Goal: Use online tool/utility: Utilize a website feature to perform a specific function

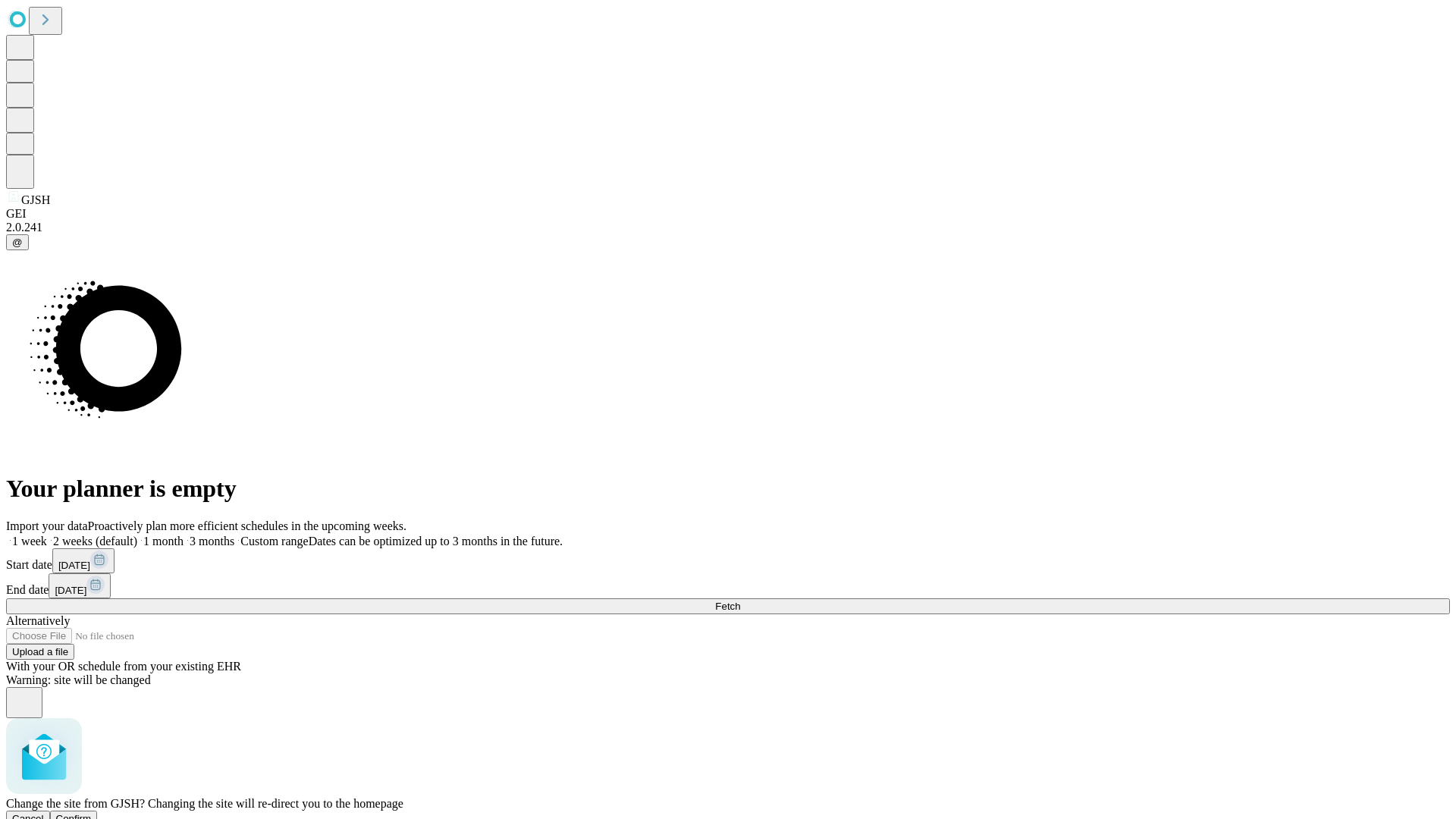
click at [91, 812] on span "Confirm" at bounding box center [74, 818] width 35 height 11
click at [137, 534] on label "2 weeks (default)" at bounding box center [91, 541] width 90 height 13
click at [740, 601] on span "Fetch" at bounding box center [727, 606] width 25 height 11
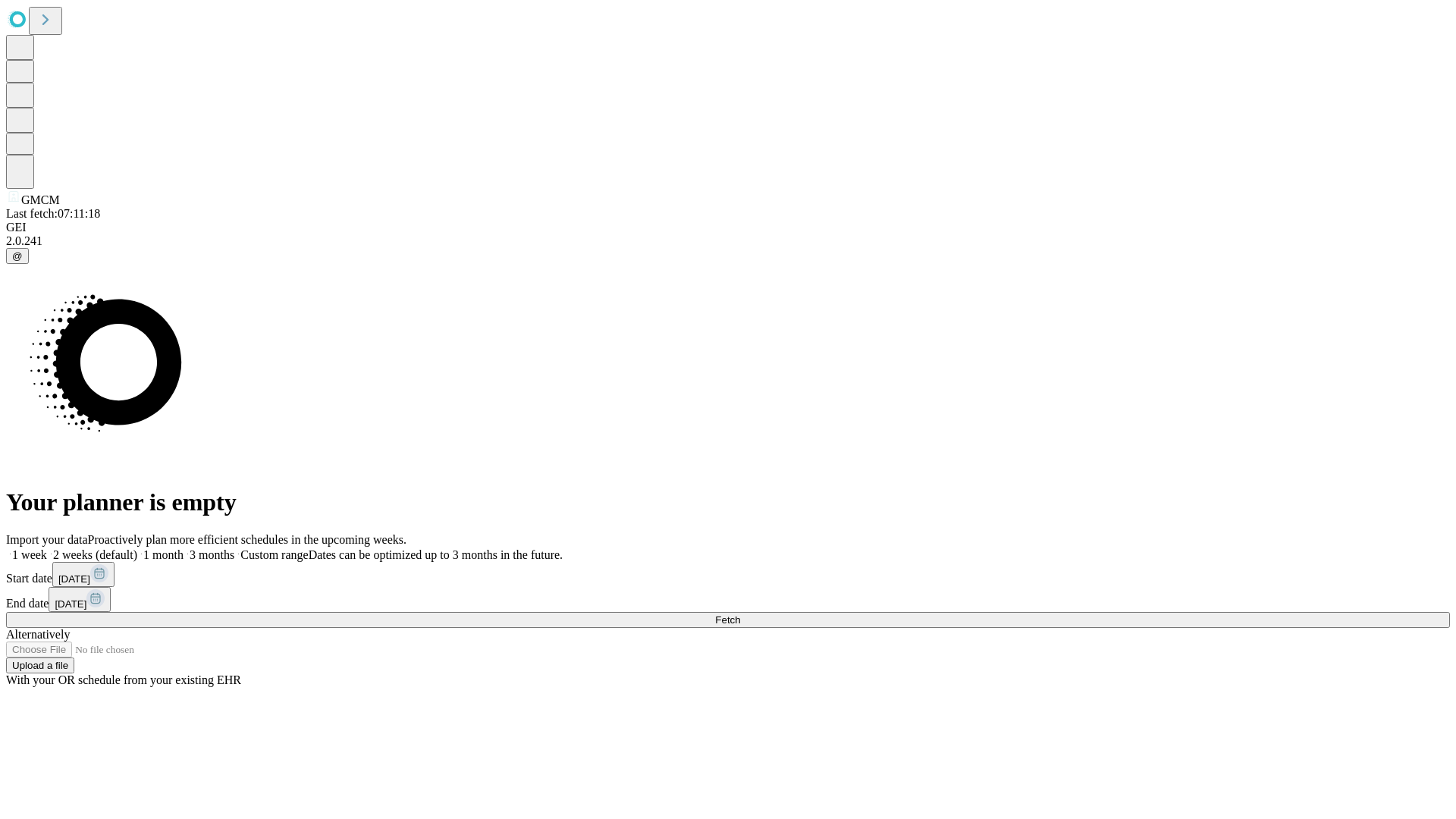
click at [137, 548] on label "2 weeks (default)" at bounding box center [91, 555] width 90 height 13
click at [740, 614] on span "Fetch" at bounding box center [727, 619] width 25 height 11
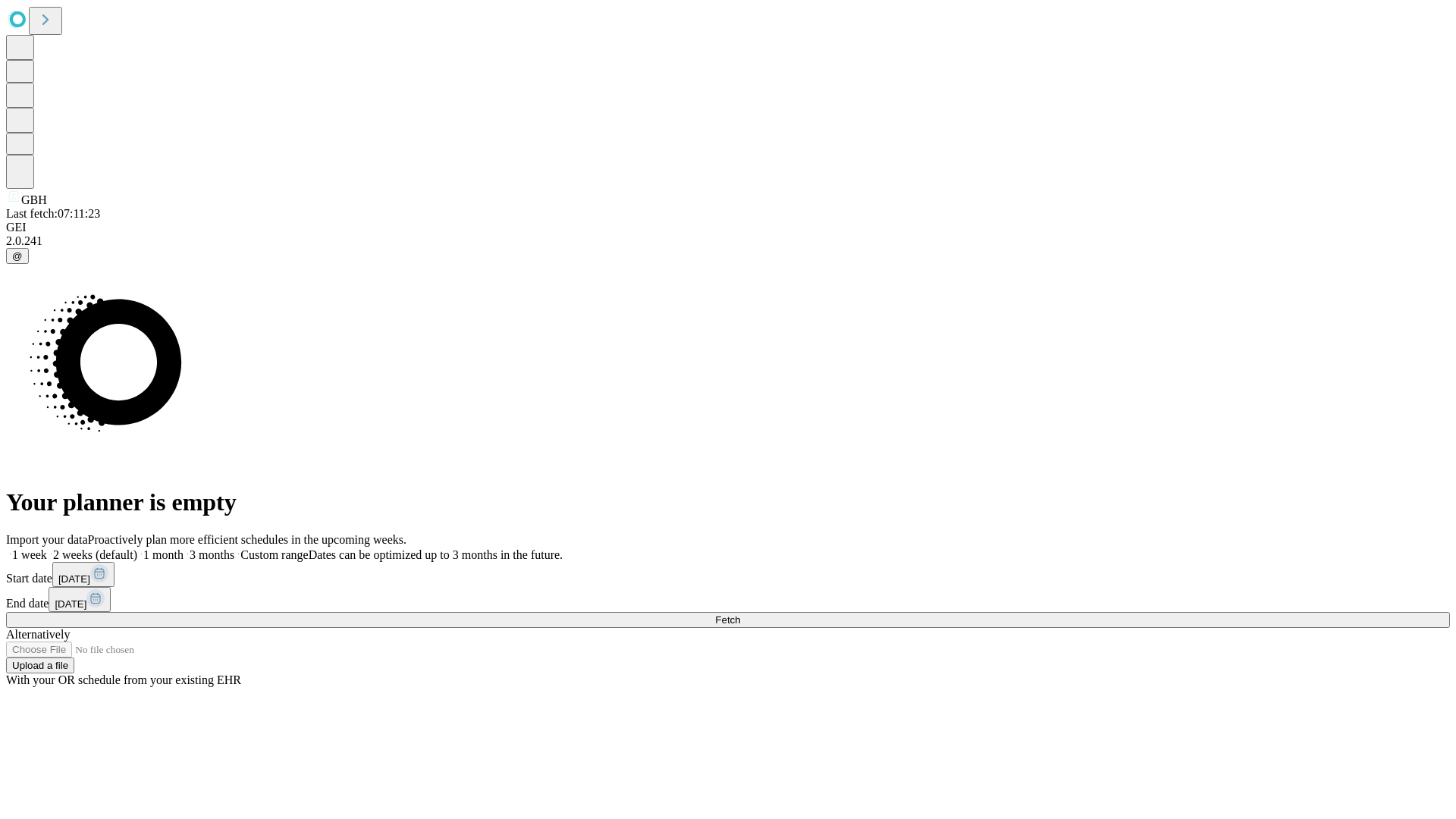
click at [740, 614] on span "Fetch" at bounding box center [727, 619] width 25 height 11
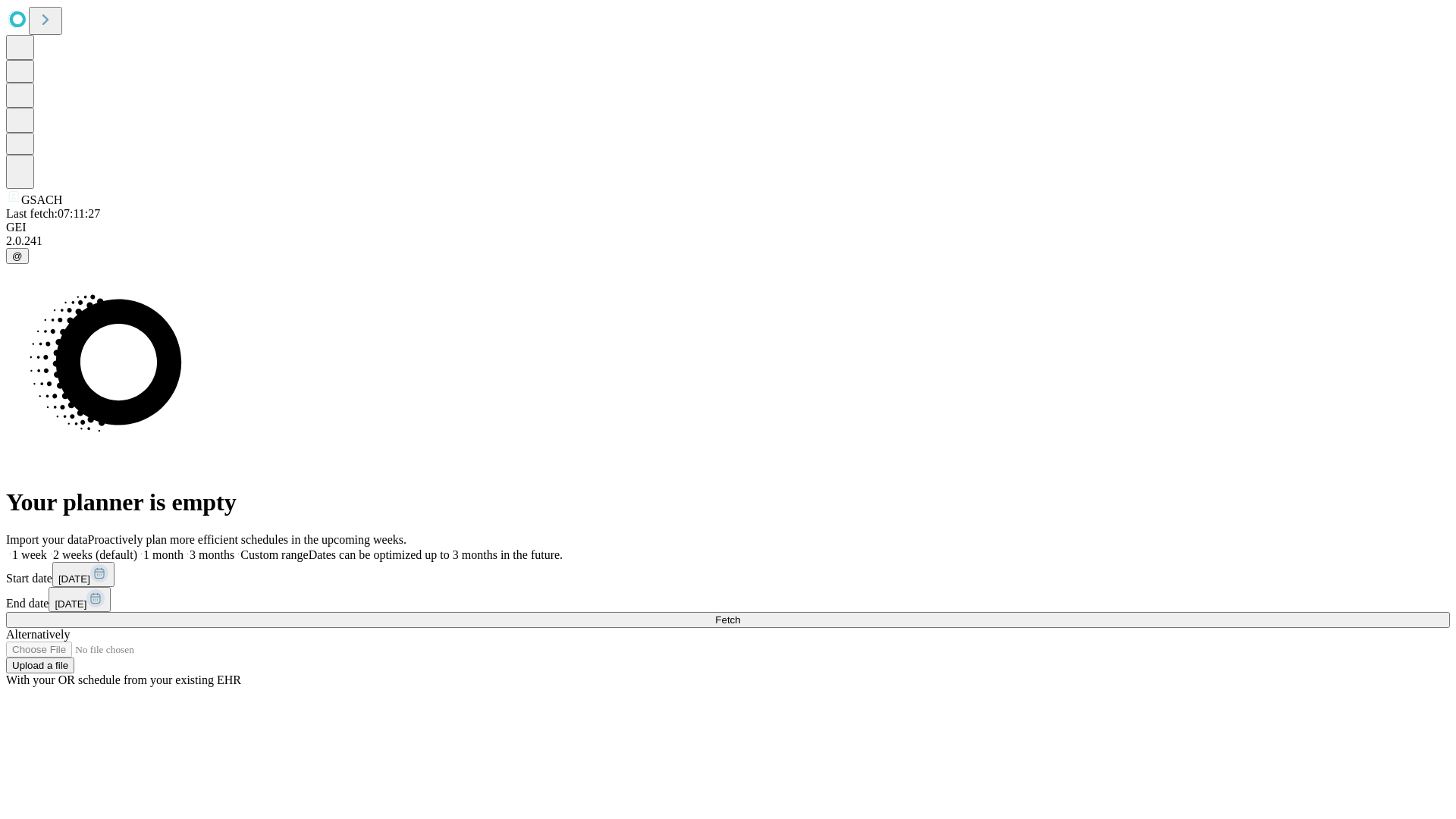
click at [137, 548] on label "2 weeks (default)" at bounding box center [91, 555] width 90 height 13
click at [740, 614] on span "Fetch" at bounding box center [727, 619] width 25 height 11
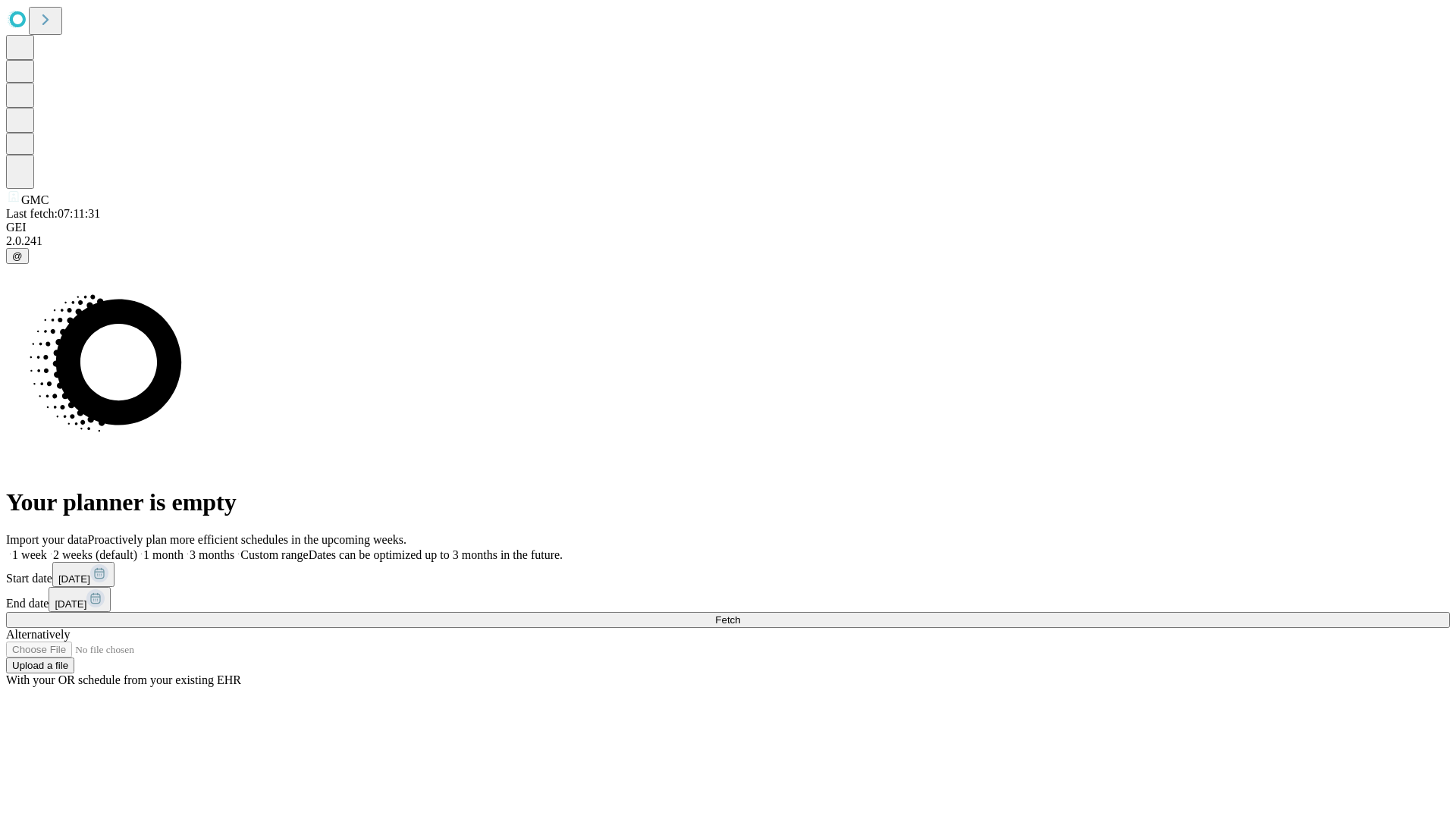
click at [137, 548] on label "2 weeks (default)" at bounding box center [91, 555] width 90 height 13
click at [740, 614] on span "Fetch" at bounding box center [727, 619] width 25 height 11
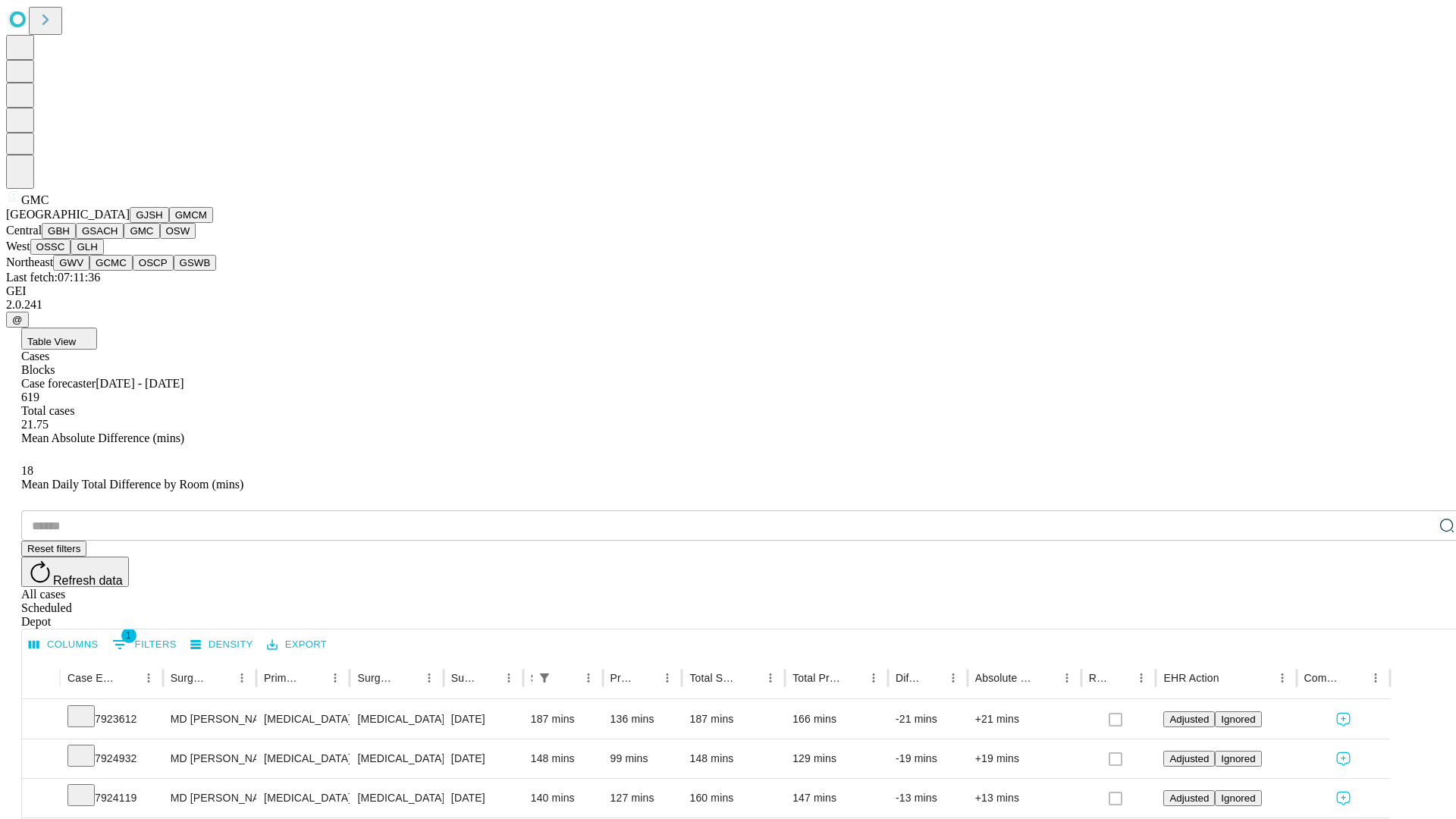
click at [160, 239] on button "OSW" at bounding box center [178, 230] width 36 height 16
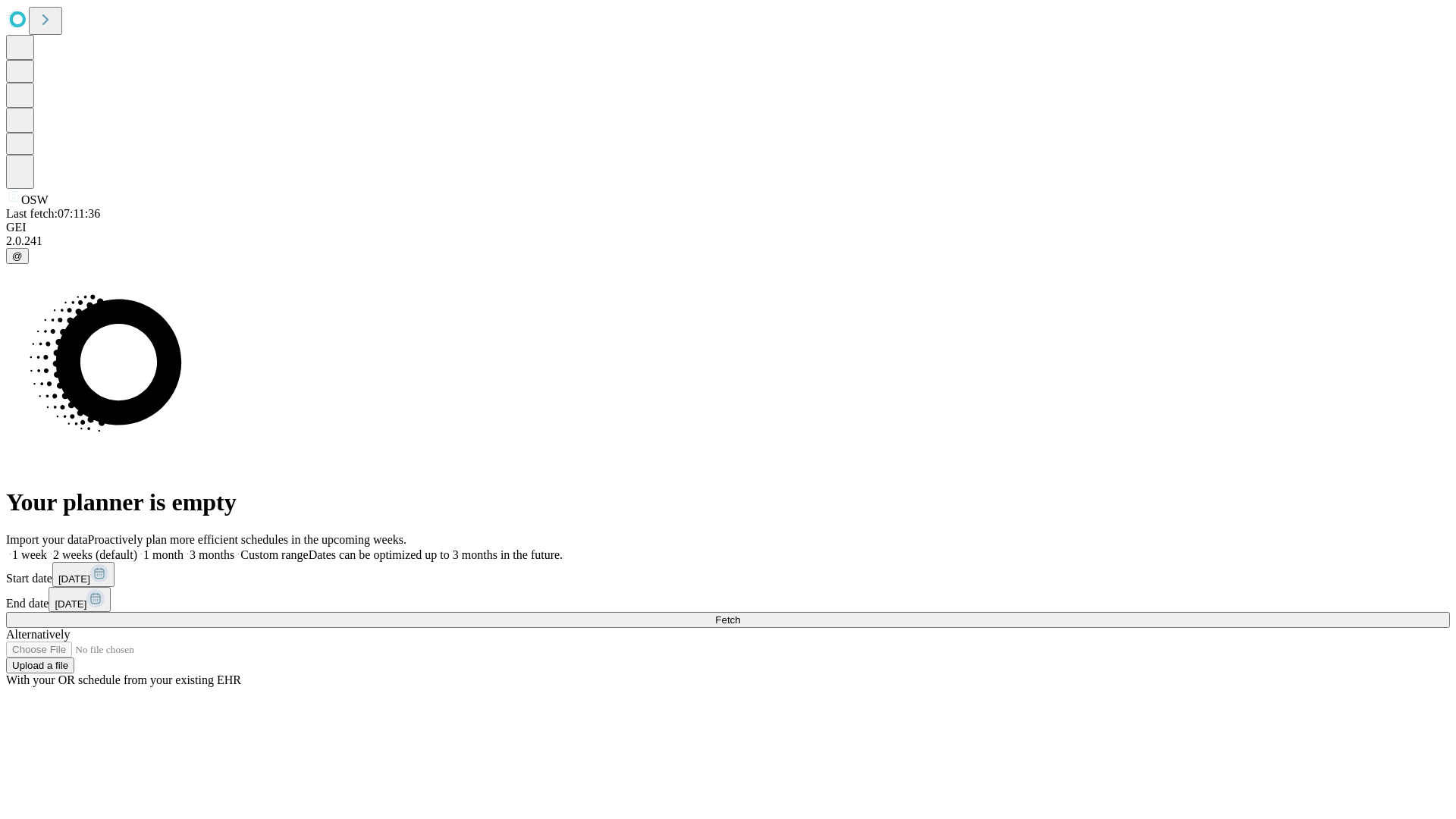
click at [137, 548] on label "2 weeks (default)" at bounding box center [91, 555] width 90 height 13
click at [740, 614] on span "Fetch" at bounding box center [727, 619] width 25 height 11
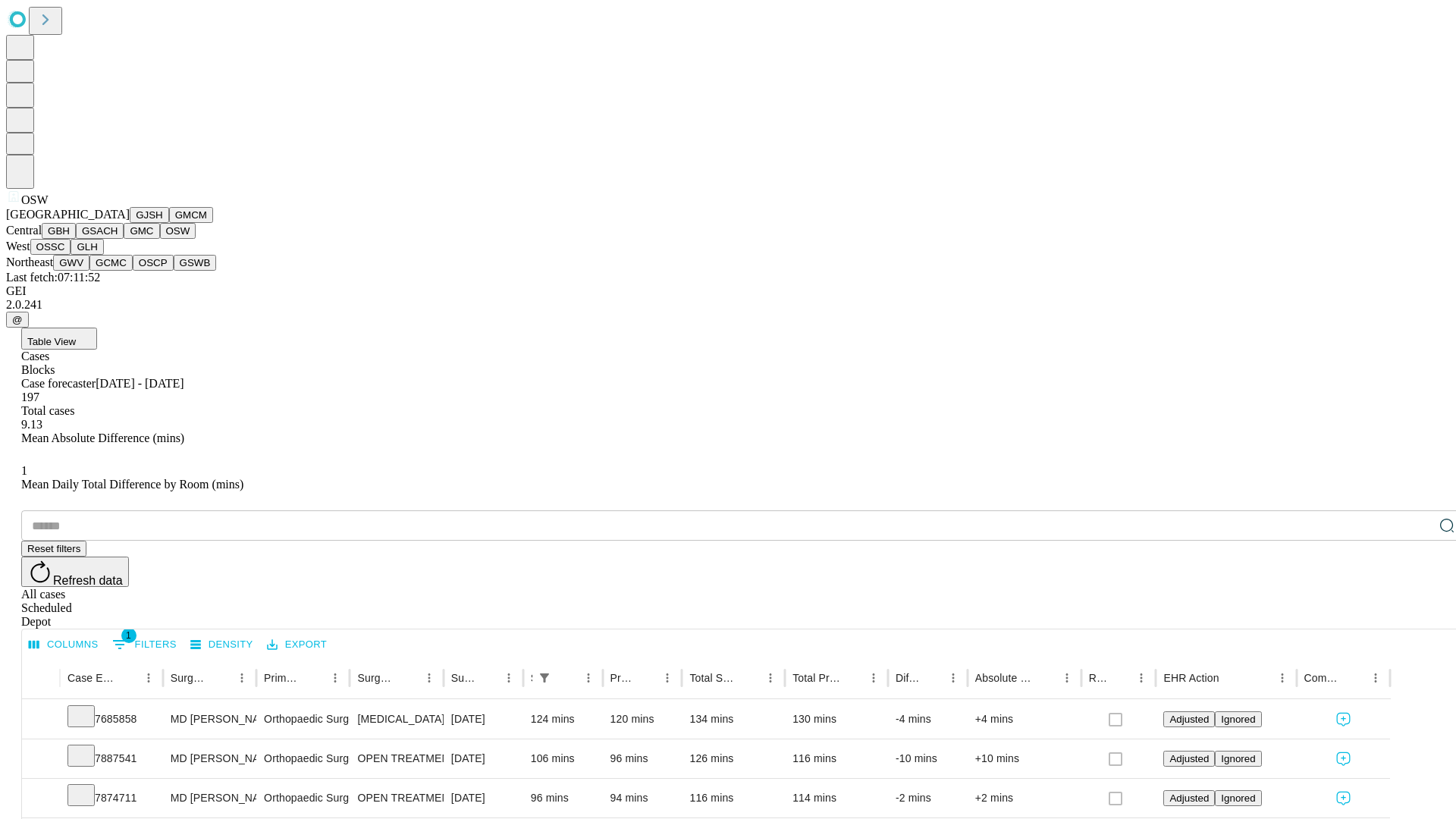
click at [71, 255] on button "OSSC" at bounding box center [51, 246] width 41 height 16
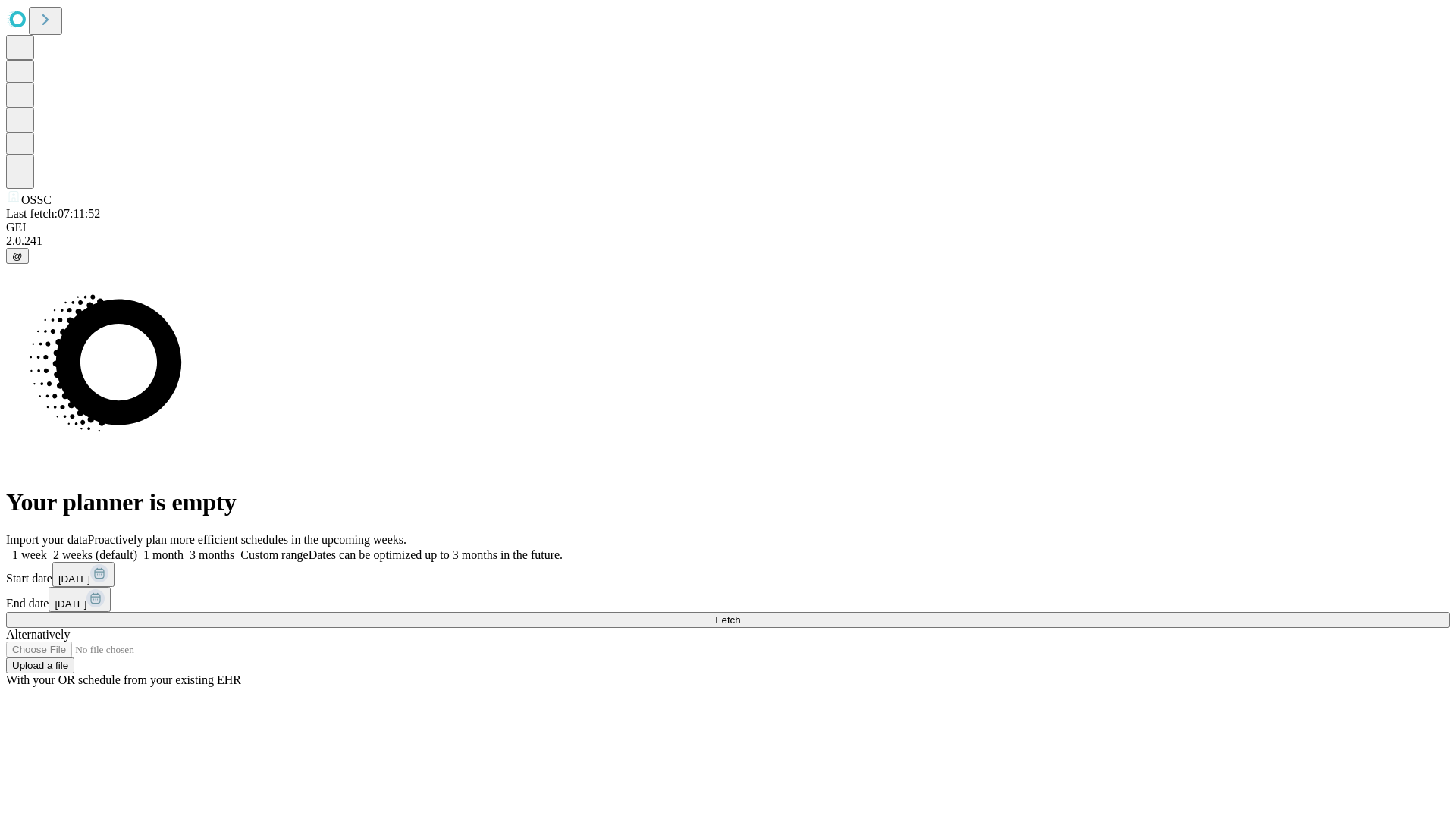
click at [137, 548] on label "2 weeks (default)" at bounding box center [91, 555] width 90 height 13
click at [740, 614] on span "Fetch" at bounding box center [727, 619] width 25 height 11
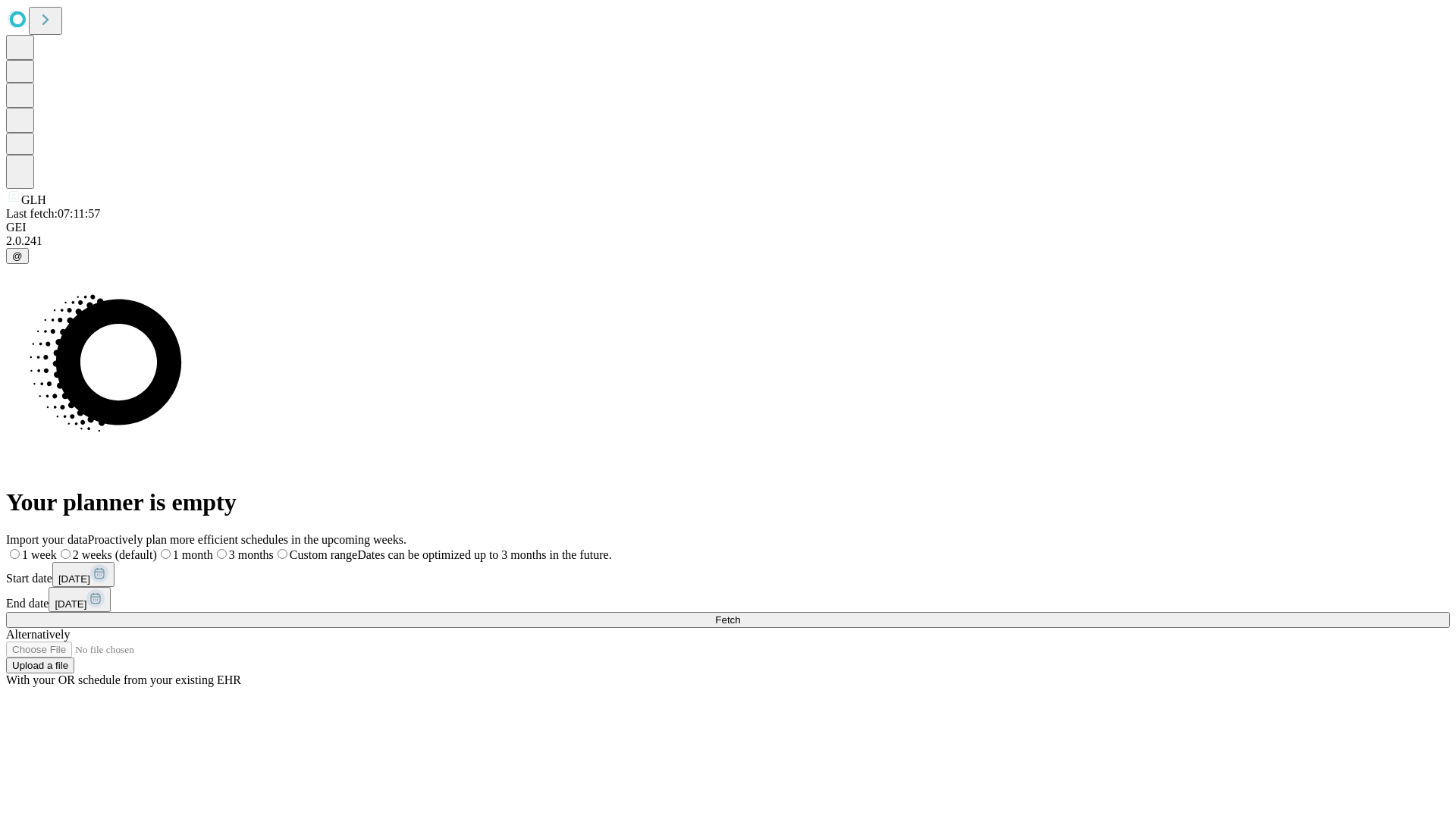
click at [157, 548] on label "2 weeks (default)" at bounding box center [106, 555] width 100 height 13
click at [740, 614] on span "Fetch" at bounding box center [727, 619] width 25 height 11
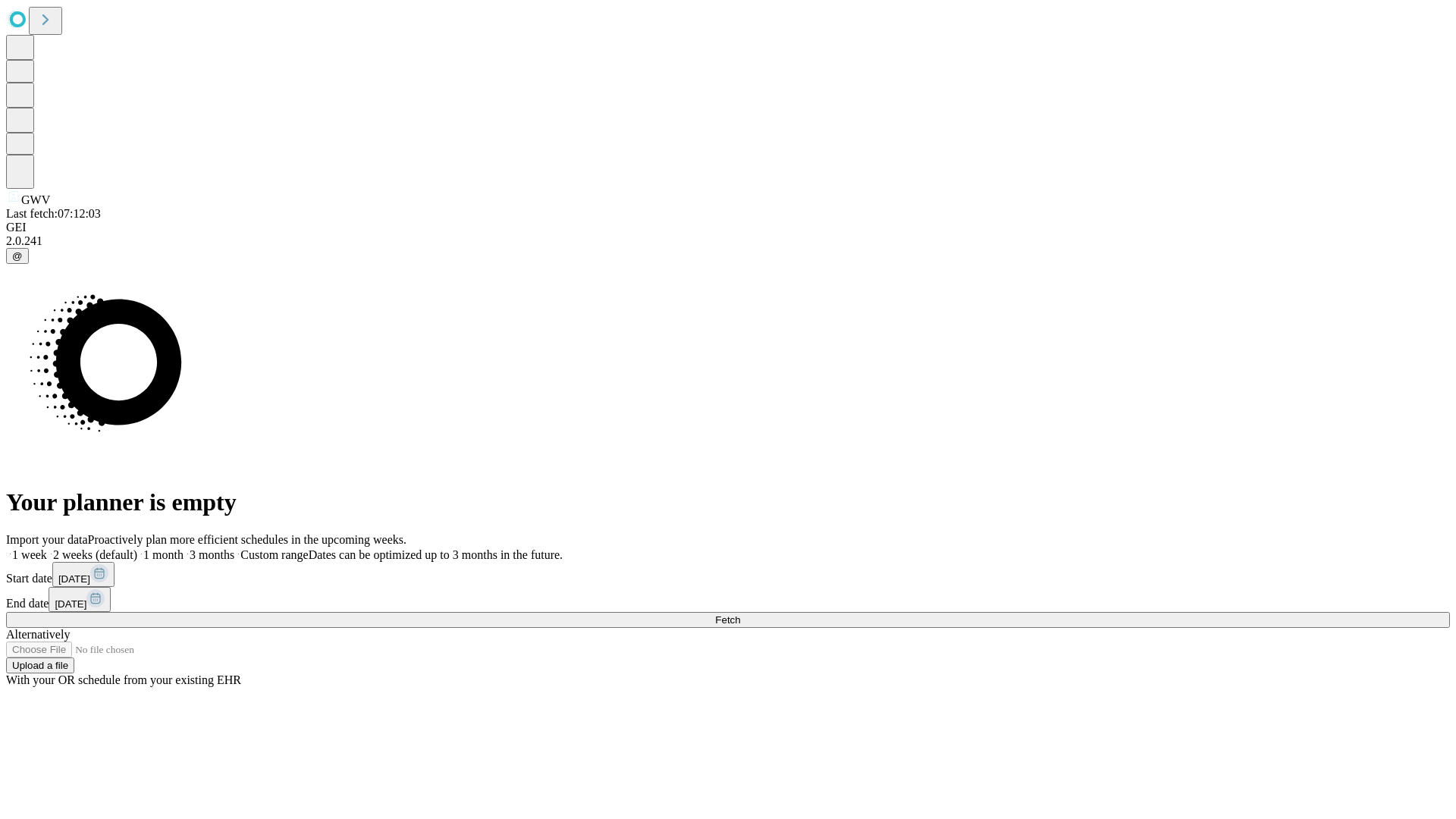
click at [137, 548] on label "2 weeks (default)" at bounding box center [91, 555] width 90 height 13
click at [740, 614] on span "Fetch" at bounding box center [727, 619] width 25 height 11
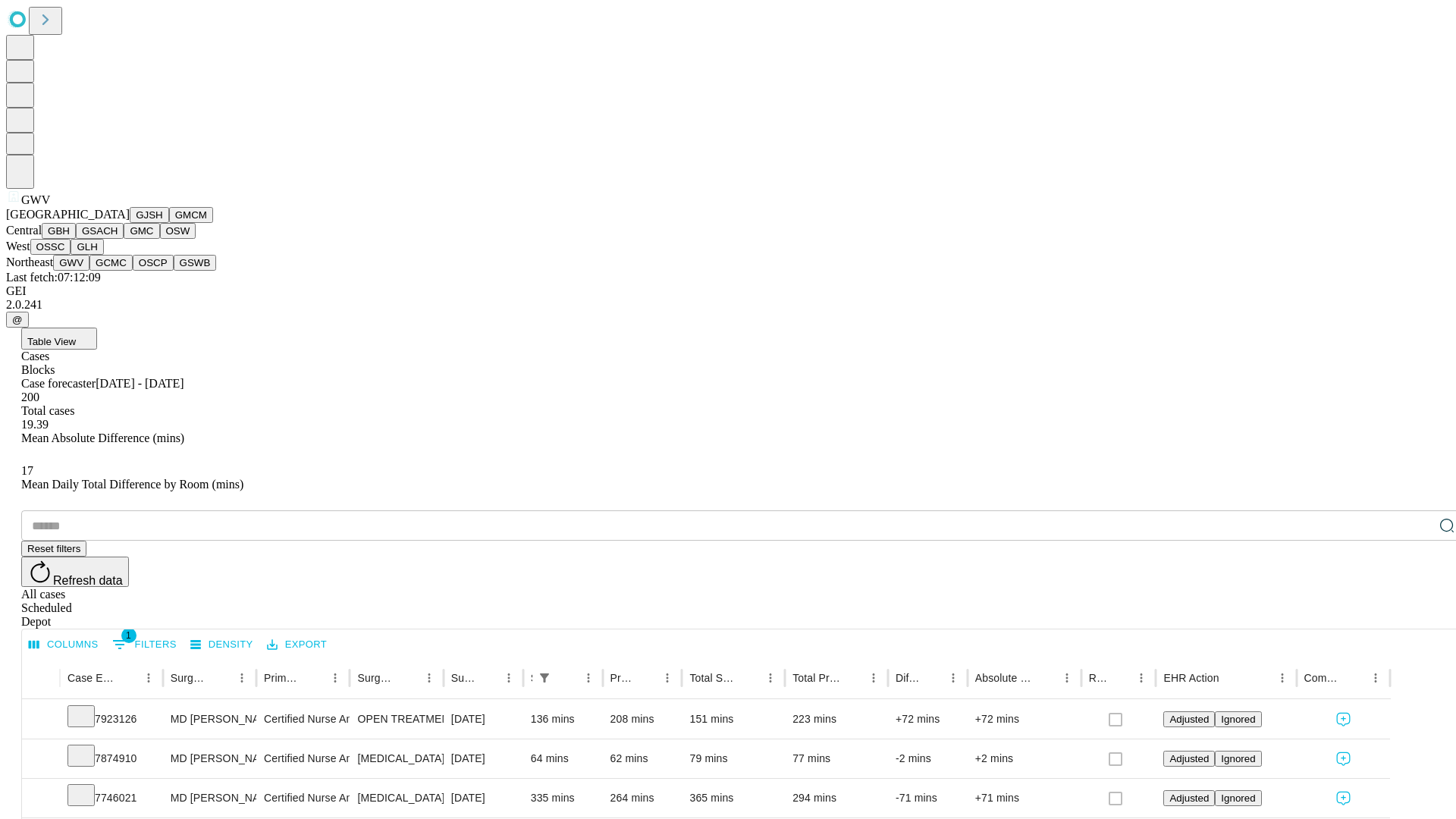
click at [118, 271] on button "GCMC" at bounding box center [111, 262] width 43 height 16
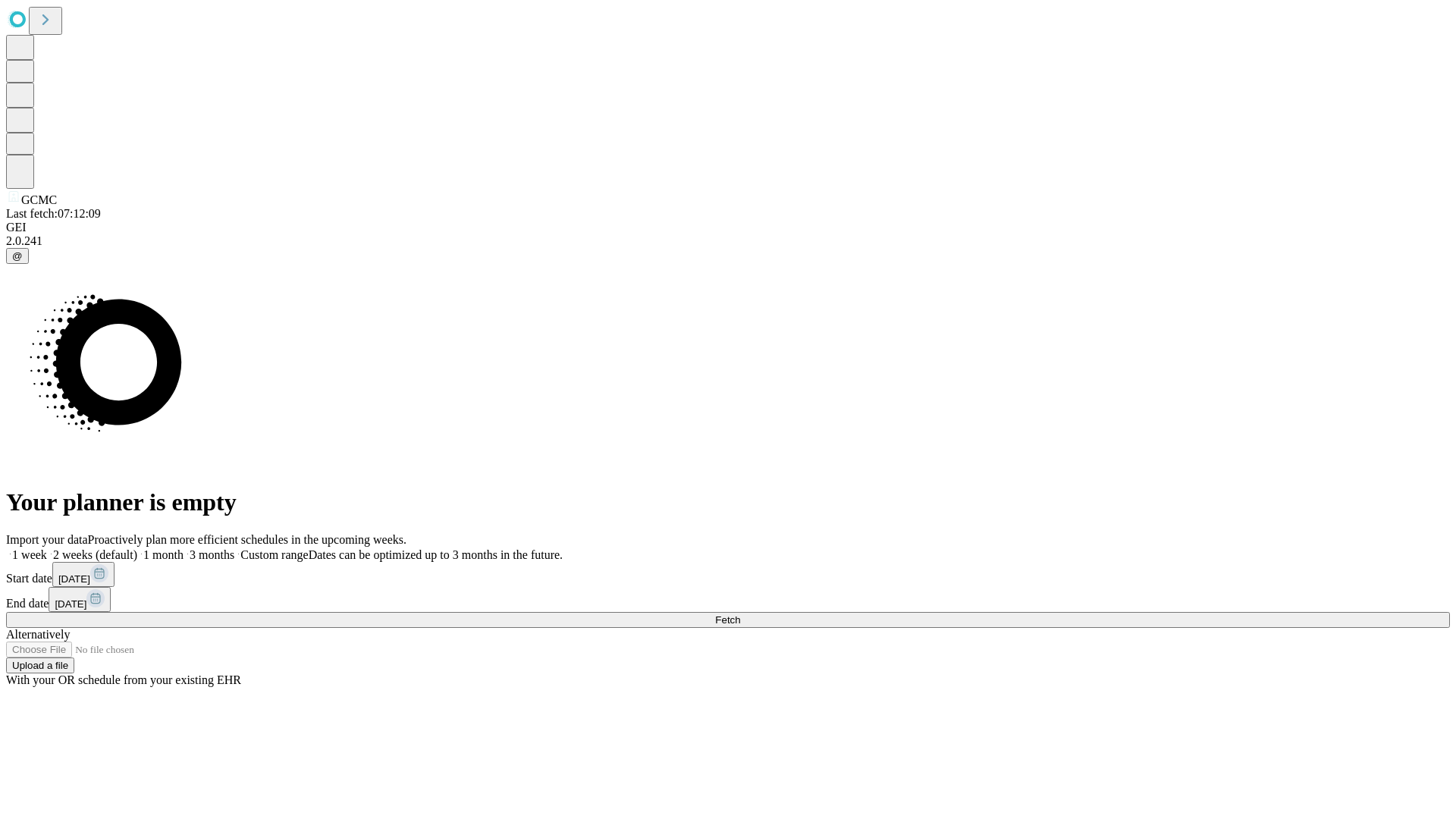
click at [137, 548] on label "2 weeks (default)" at bounding box center [91, 555] width 90 height 13
click at [740, 614] on span "Fetch" at bounding box center [727, 619] width 25 height 11
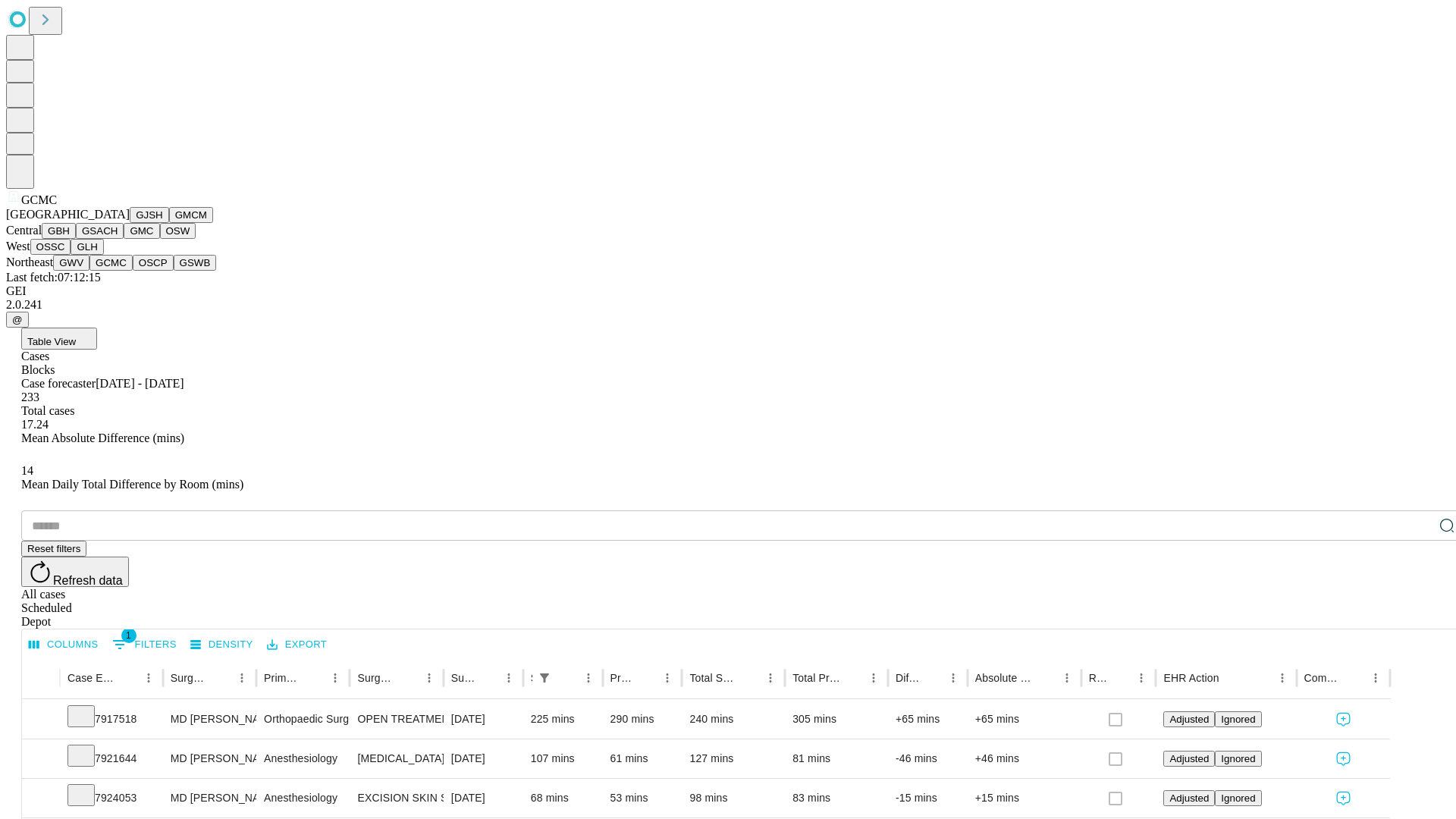
click at [132, 271] on button "OSCP" at bounding box center [153, 262] width 41 height 16
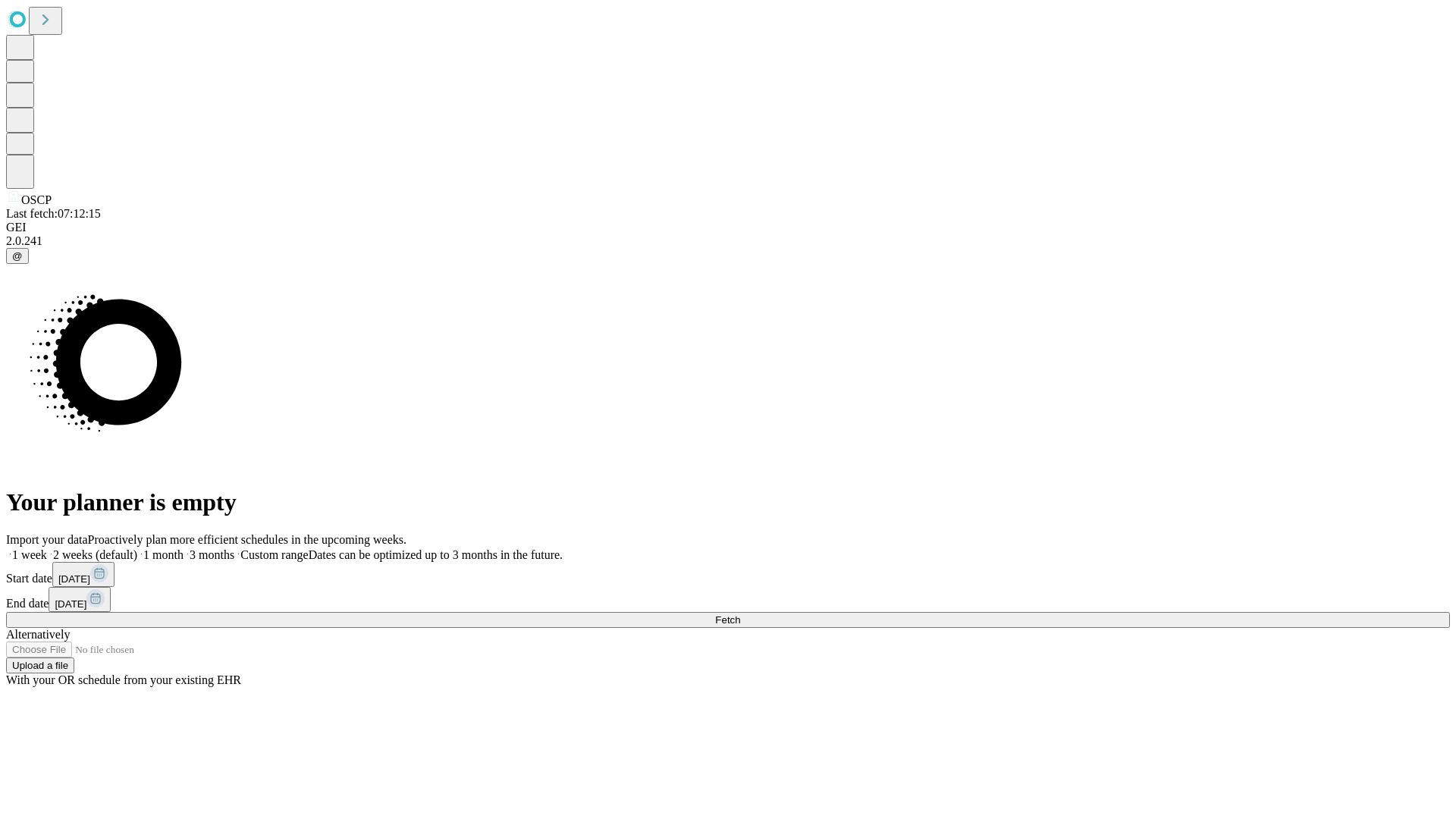
click at [137, 548] on label "2 weeks (default)" at bounding box center [91, 555] width 90 height 13
click at [740, 614] on span "Fetch" at bounding box center [727, 619] width 25 height 11
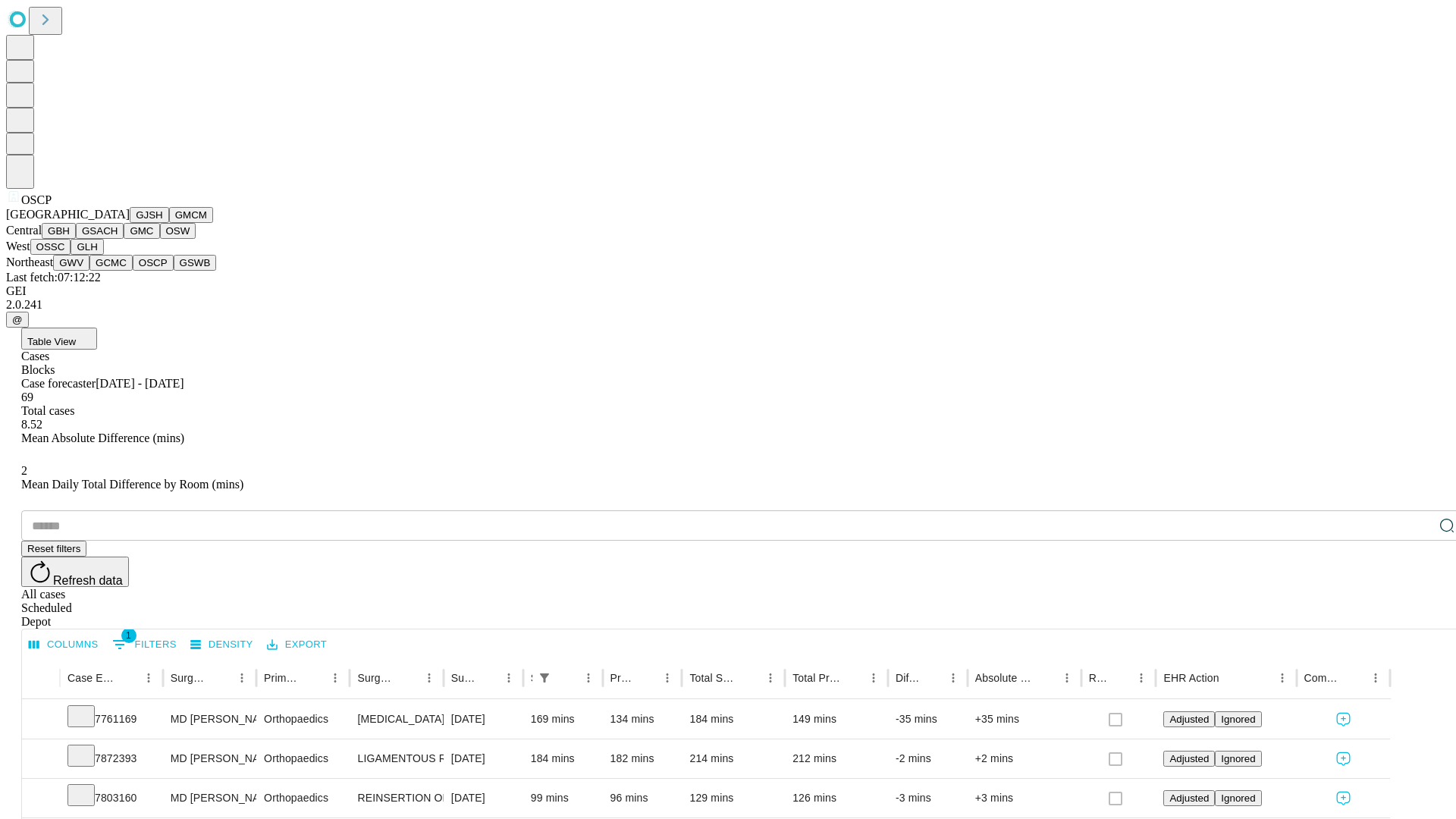
click at [173, 271] on button "GSWB" at bounding box center [195, 262] width 43 height 16
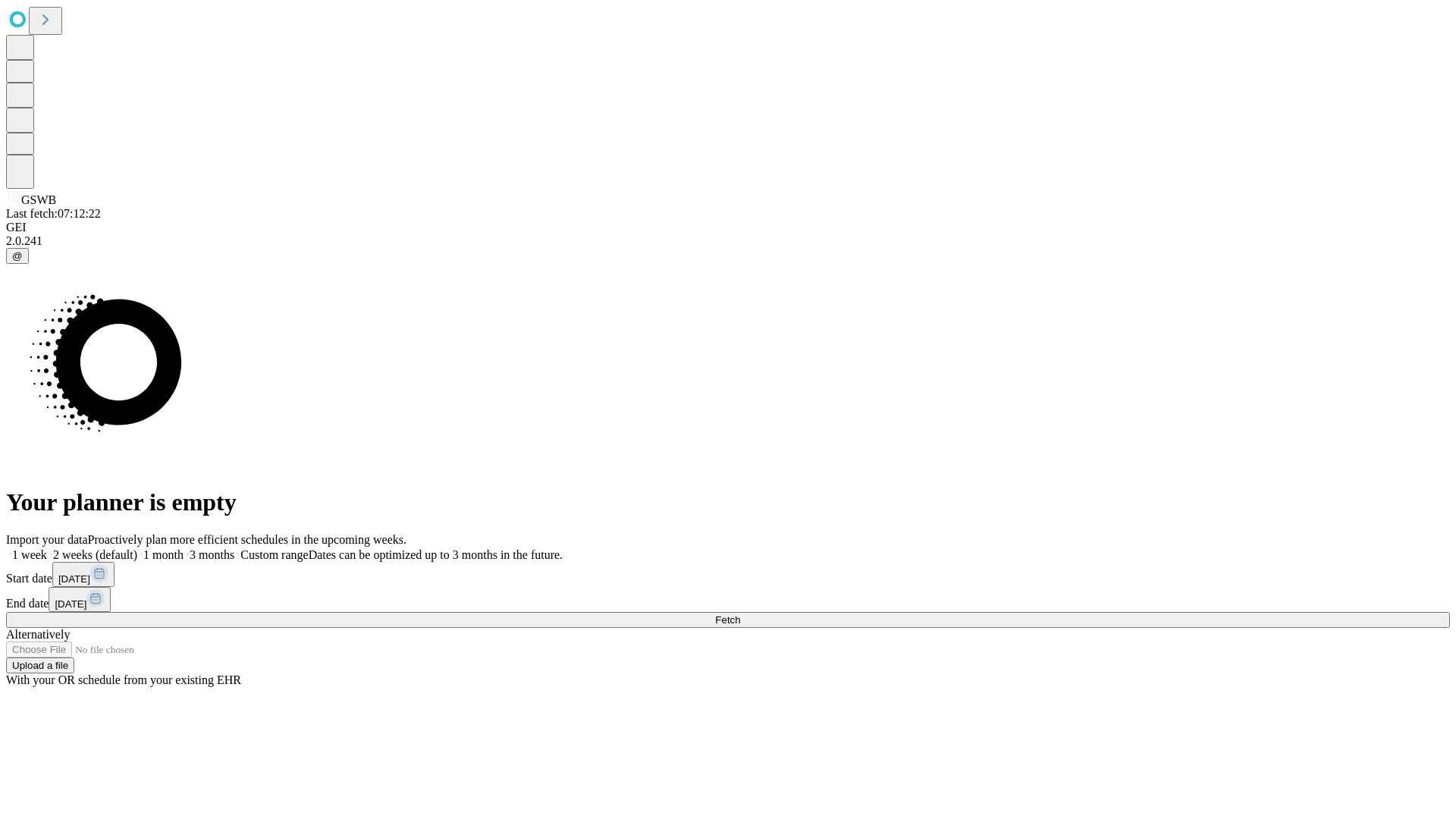
click at [137, 548] on label "2 weeks (default)" at bounding box center [91, 555] width 90 height 13
click at [740, 614] on span "Fetch" at bounding box center [727, 619] width 25 height 11
